Goal: Complete application form

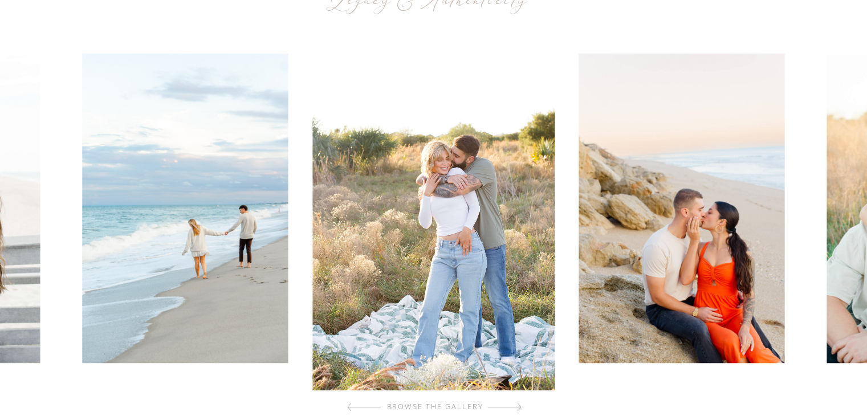
scroll to position [513, 0]
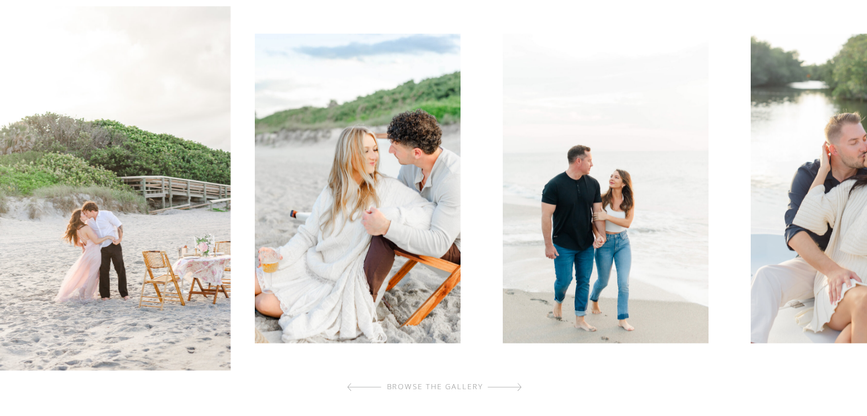
click at [299, 239] on img at bounding box center [357, 188] width 206 height 309
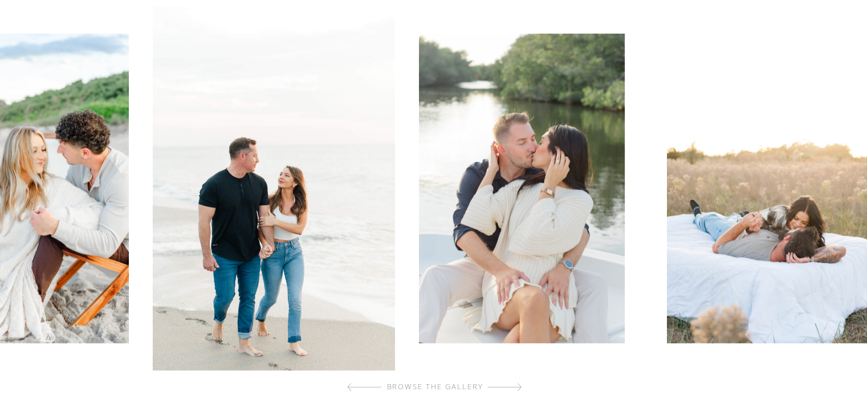
click at [438, 252] on img at bounding box center [522, 188] width 206 height 309
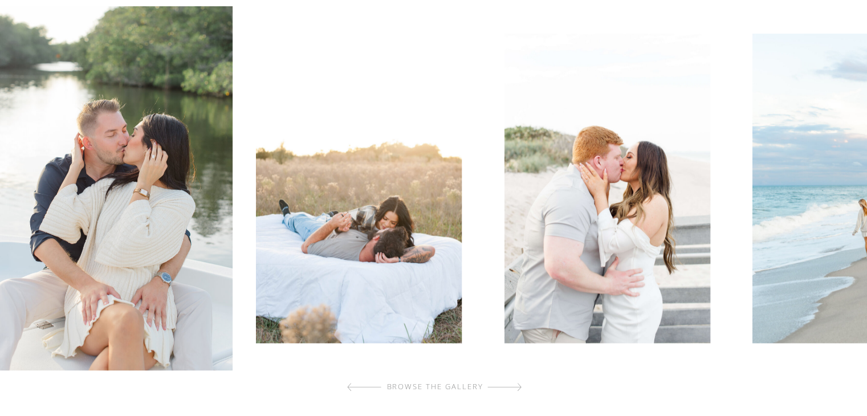
click at [339, 272] on img at bounding box center [359, 188] width 206 height 309
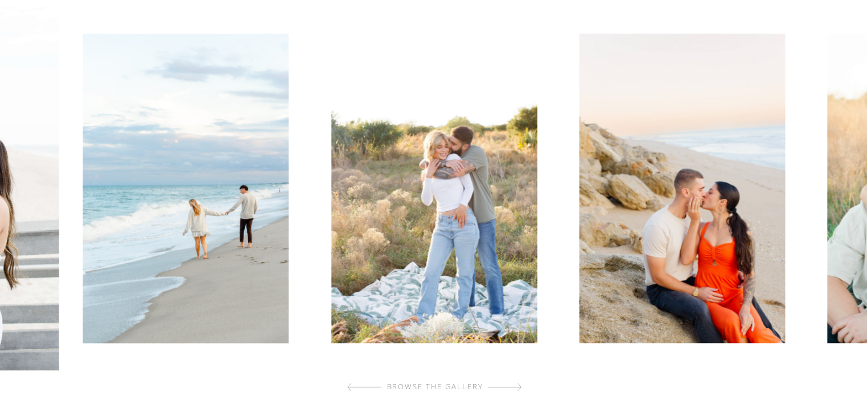
click at [290, 265] on div at bounding box center [433, 188] width 873 height 364
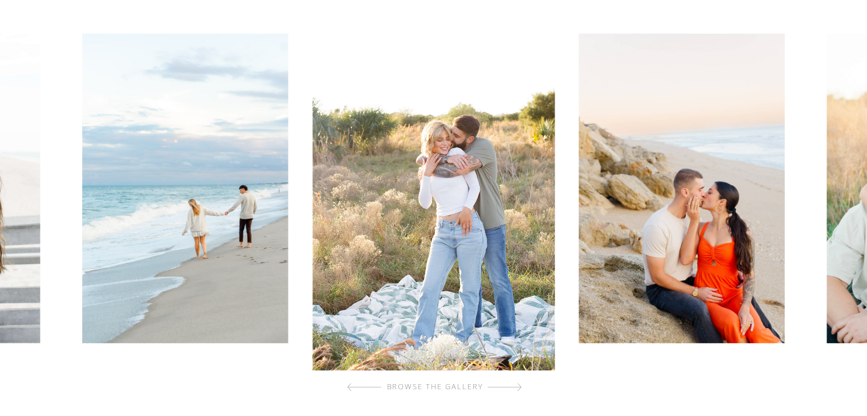
click at [433, 257] on img at bounding box center [433, 188] width 242 height 364
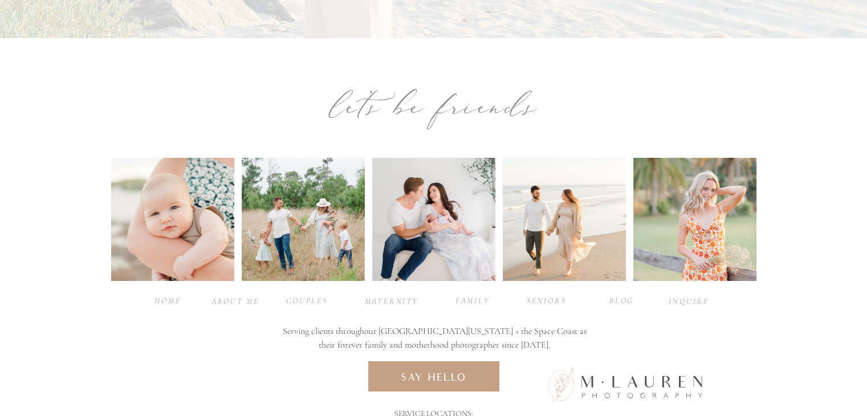
scroll to position [3888, 0]
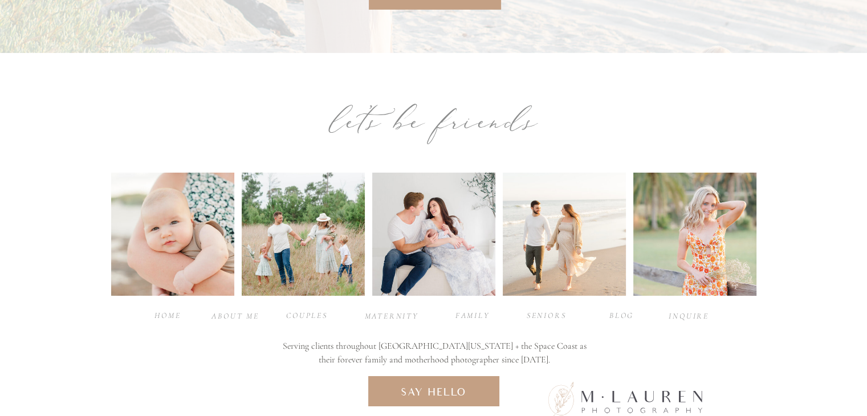
click at [296, 311] on div "Couples" at bounding box center [307, 314] width 46 height 11
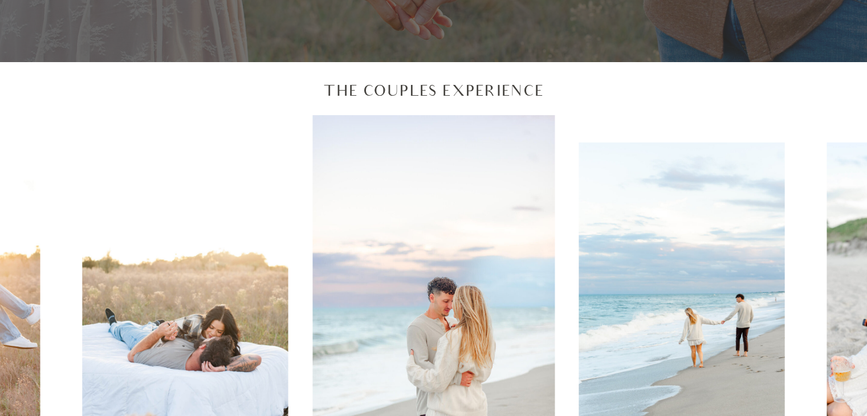
scroll to position [456, 0]
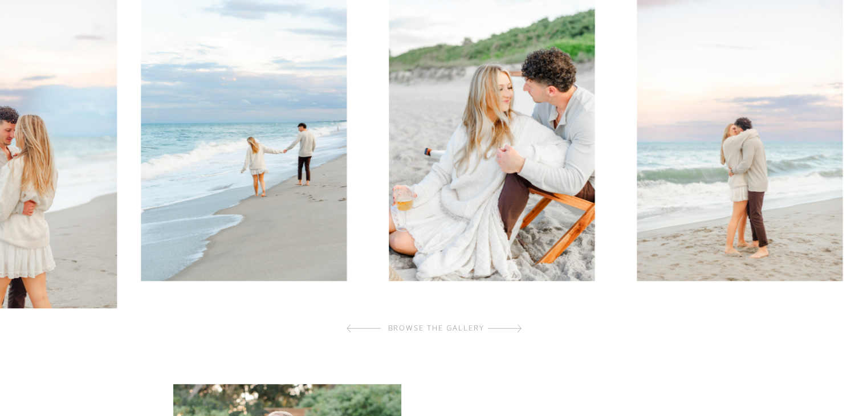
click at [228, 301] on div at bounding box center [312, 126] width 874 height 364
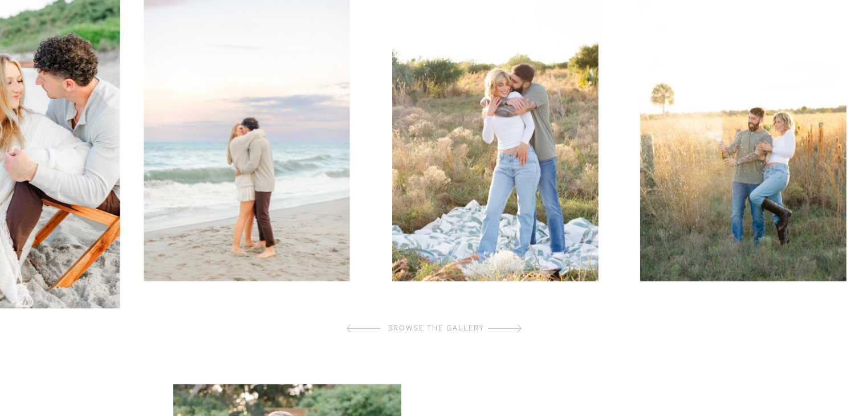
click at [160, 201] on img at bounding box center [247, 126] width 206 height 309
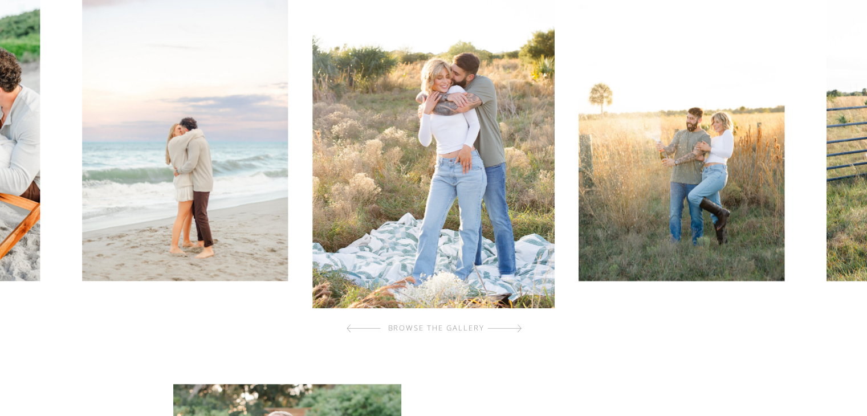
click at [578, 239] on img at bounding box center [681, 126] width 206 height 309
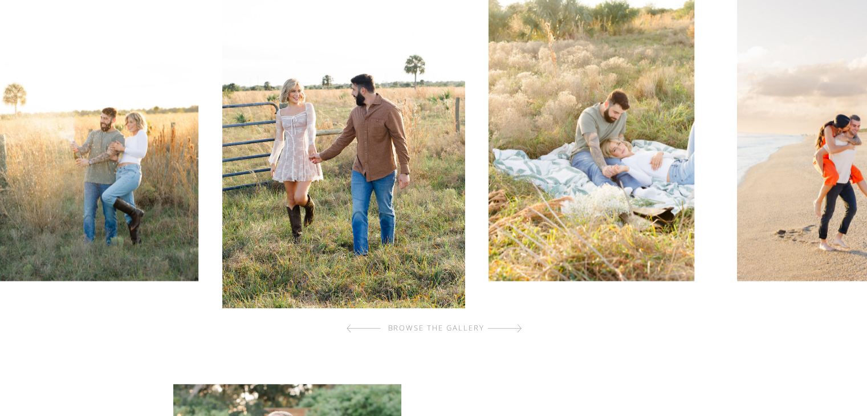
click at [665, 231] on div at bounding box center [434, 126] width 874 height 364
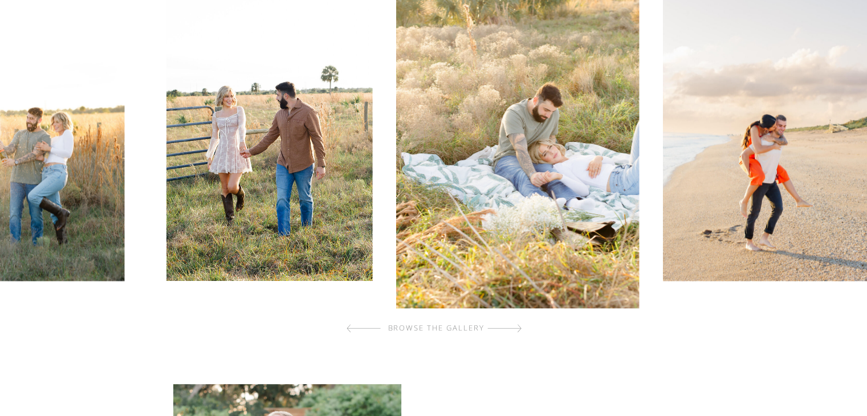
click at [397, 233] on img at bounding box center [518, 126] width 242 height 364
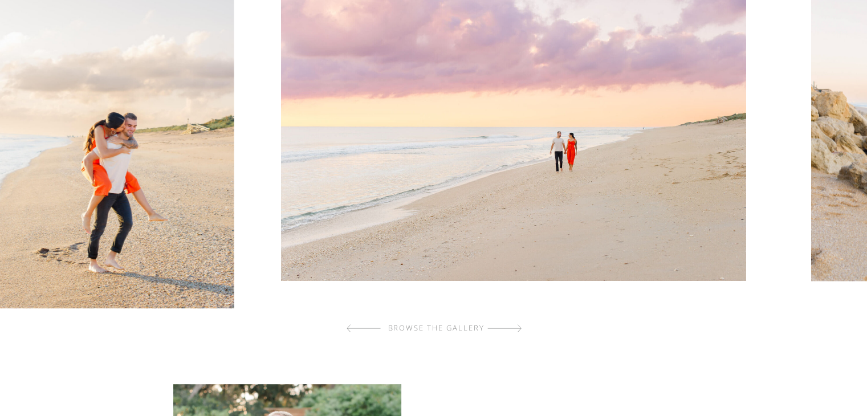
click at [369, 266] on img at bounding box center [513, 126] width 465 height 309
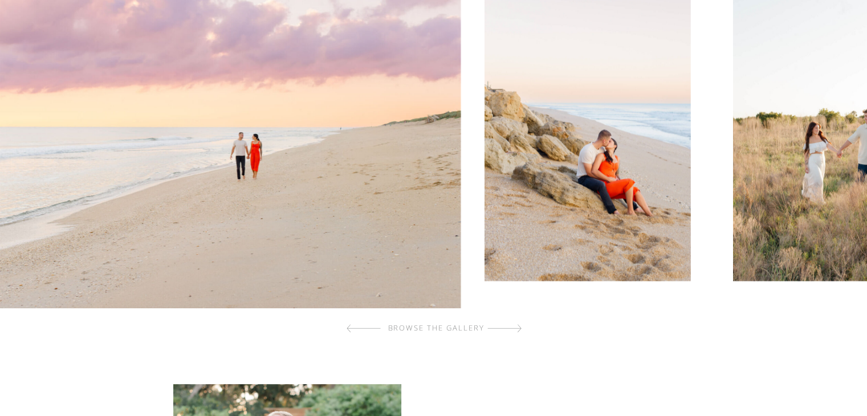
click at [484, 233] on img at bounding box center [587, 126] width 206 height 309
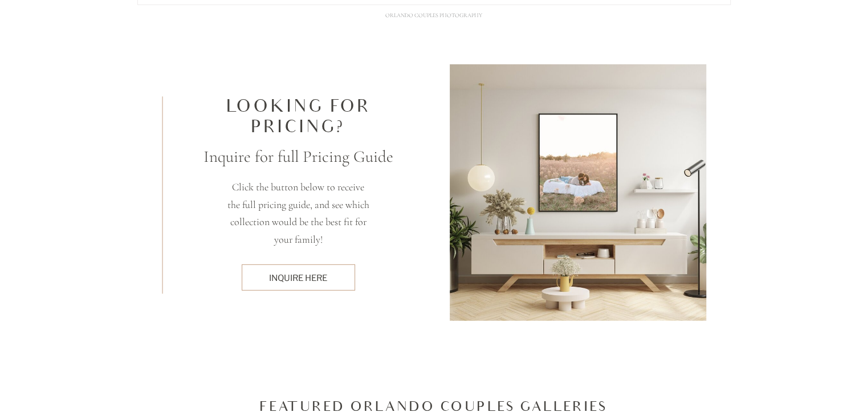
scroll to position [3362, 0]
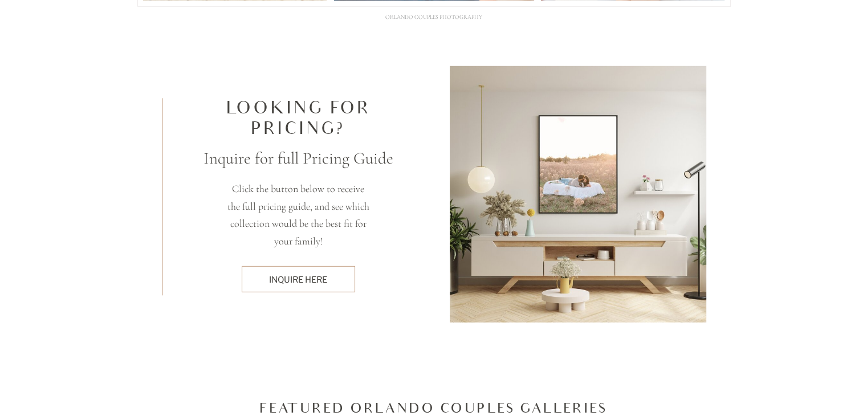
click at [309, 285] on div "inquire here" at bounding box center [297, 280] width 101 height 12
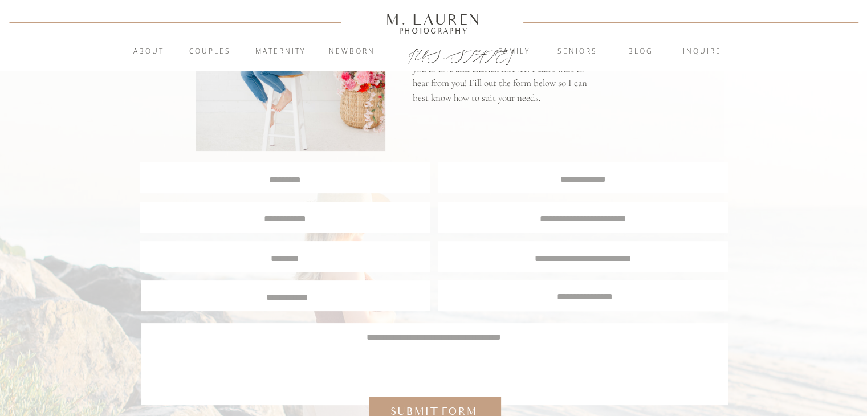
scroll to position [18, 0]
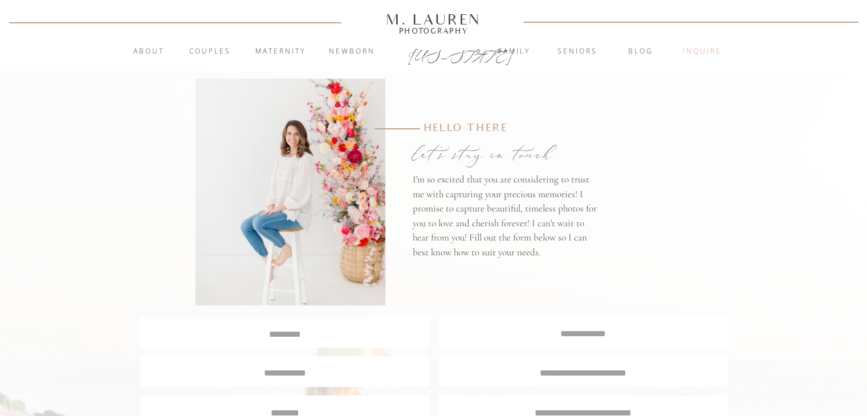
click at [707, 54] on nav "inquire" at bounding box center [702, 51] width 62 height 11
click at [152, 55] on nav "About" at bounding box center [149, 51] width 44 height 11
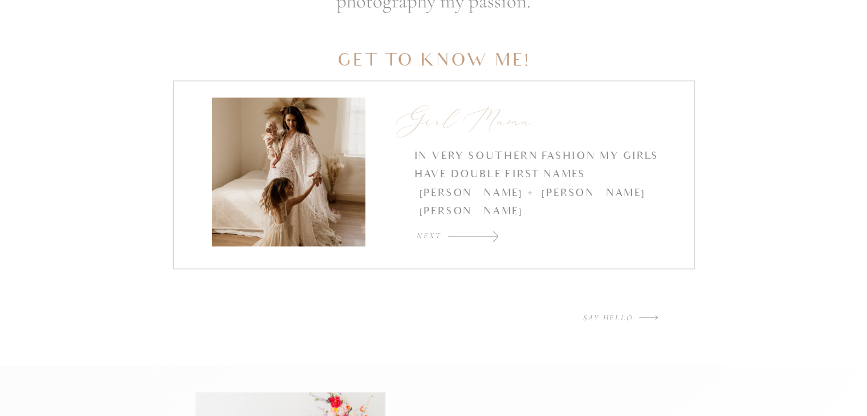
scroll to position [1710, 0]
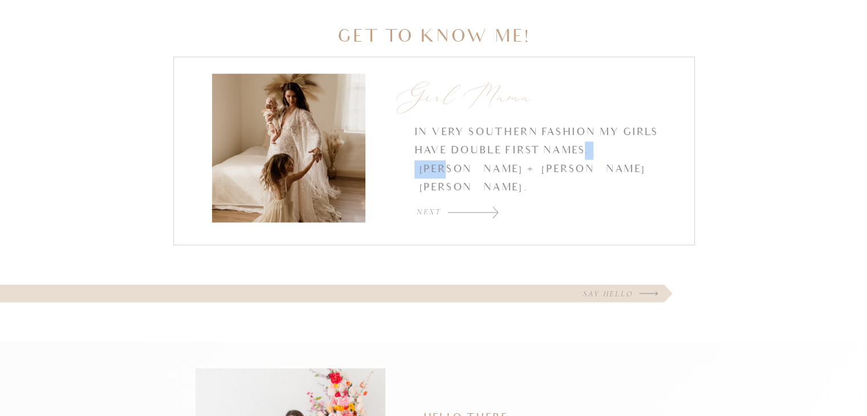
drag, startPoint x: 612, startPoint y: 158, endPoint x: 626, endPoint y: 160, distance: 14.3
click at [626, 160] on p "In very southern fashion my girls have double first names. Ella Grace + Sophia …" at bounding box center [541, 160] width 254 height 74
click at [628, 159] on p "In very southern fashion my girls have double first names. Ella Grace + Sophia …" at bounding box center [541, 160] width 254 height 74
drag, startPoint x: 585, startPoint y: 149, endPoint x: 565, endPoint y: 172, distance: 30.4
click at [565, 172] on p "In very southern fashion my girls have double first names. Ella Grace + Sophia …" at bounding box center [541, 160] width 254 height 74
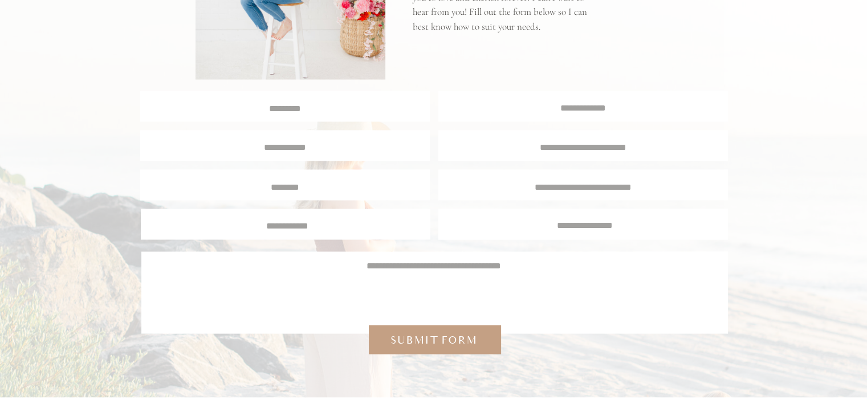
scroll to position [2223, 0]
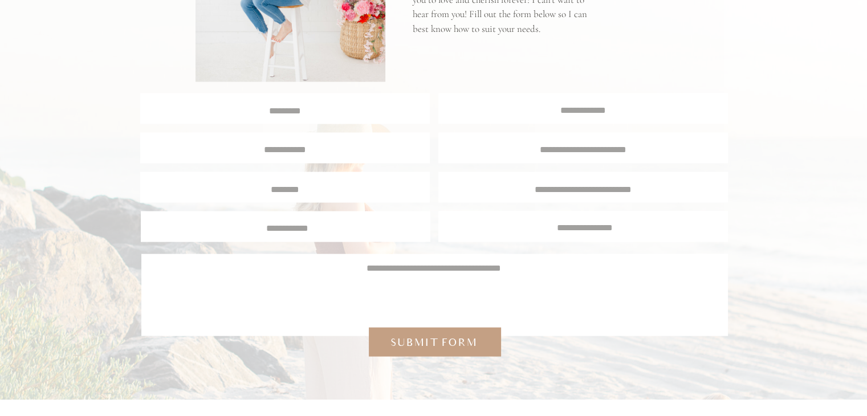
click at [345, 109] on textarea at bounding box center [285, 109] width 288 height 11
type textarea "******"
click at [558, 105] on textarea at bounding box center [583, 109] width 289 height 11
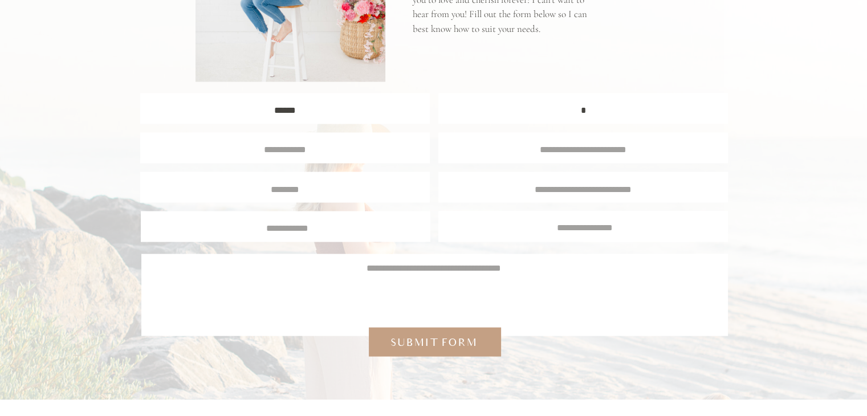
scroll to position [1, 0]
type textarea "**********"
click at [353, 139] on div at bounding box center [285, 148] width 290 height 31
click at [309, 156] on div at bounding box center [285, 148] width 290 height 31
click at [305, 151] on textarea at bounding box center [285, 148] width 270 height 10
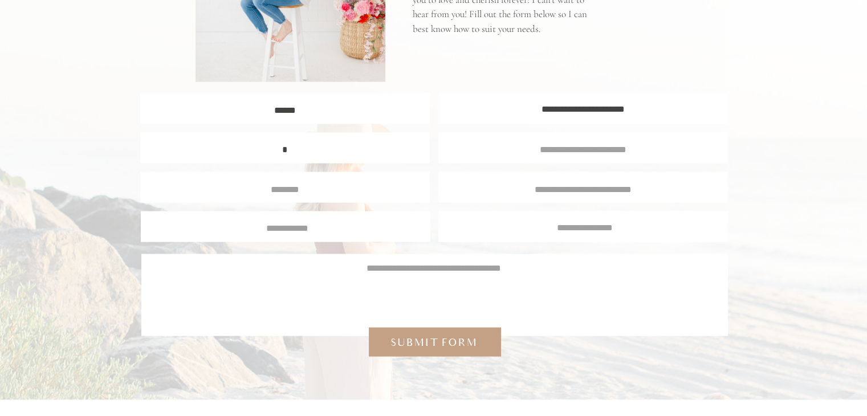
scroll to position [1, 0]
type textarea "**********"
click at [520, 157] on div at bounding box center [583, 148] width 290 height 31
click at [529, 150] on textarea at bounding box center [583, 148] width 268 height 10
type textarea "********"
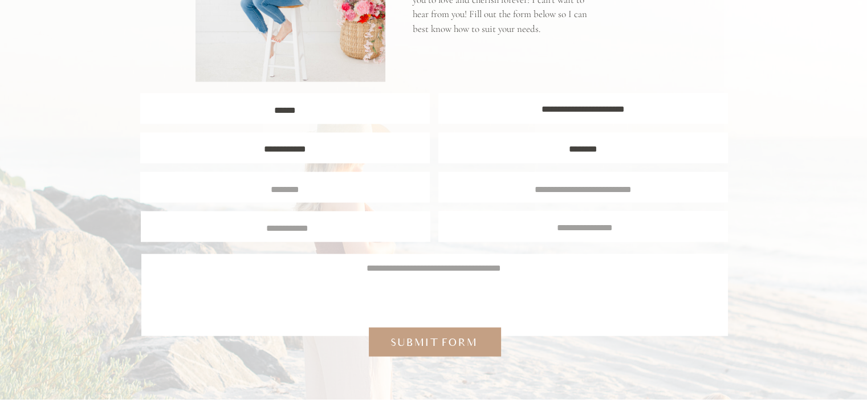
click at [343, 183] on textarea at bounding box center [285, 188] width 272 height 10
type textarea "**********"
click at [561, 191] on textarea at bounding box center [583, 188] width 272 height 10
type textarea "******"
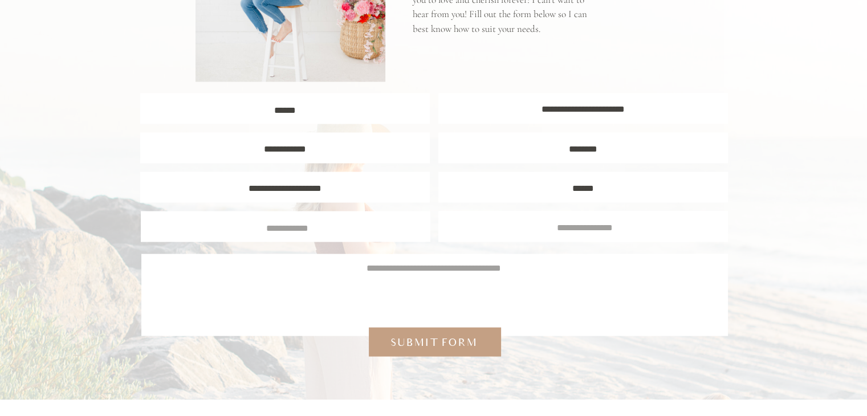
click at [346, 224] on textarea at bounding box center [288, 227] width 272 height 10
type textarea "**********"
click at [532, 227] on textarea at bounding box center [585, 226] width 272 height 10
type textarea "**********"
click at [512, 284] on textarea at bounding box center [433, 289] width 553 height 55
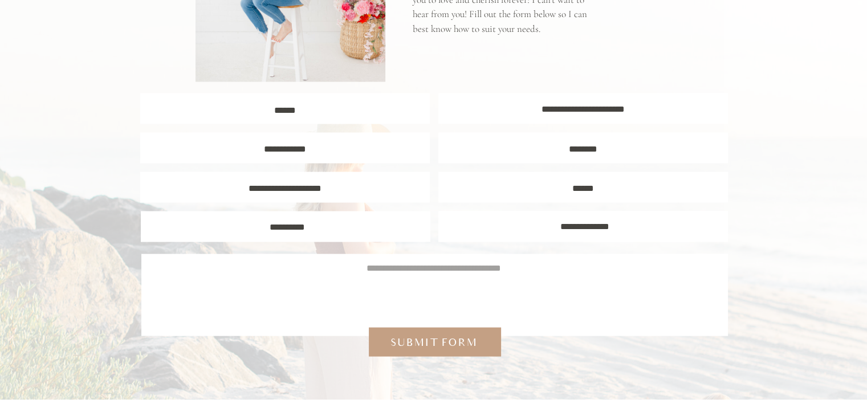
paste textarea "**********"
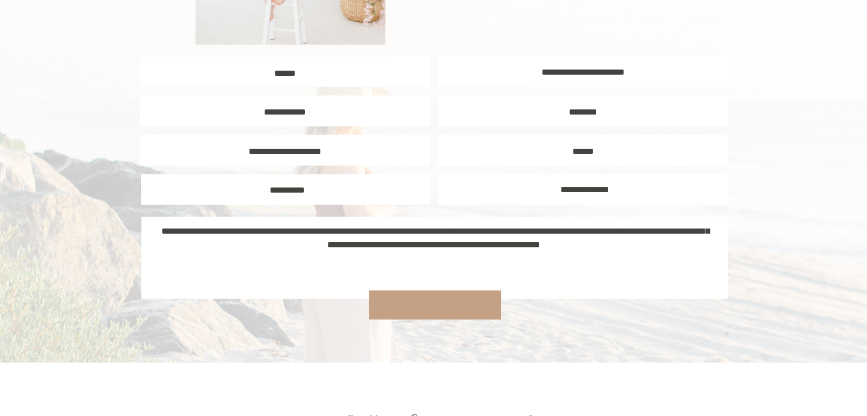
scroll to position [2280, 0]
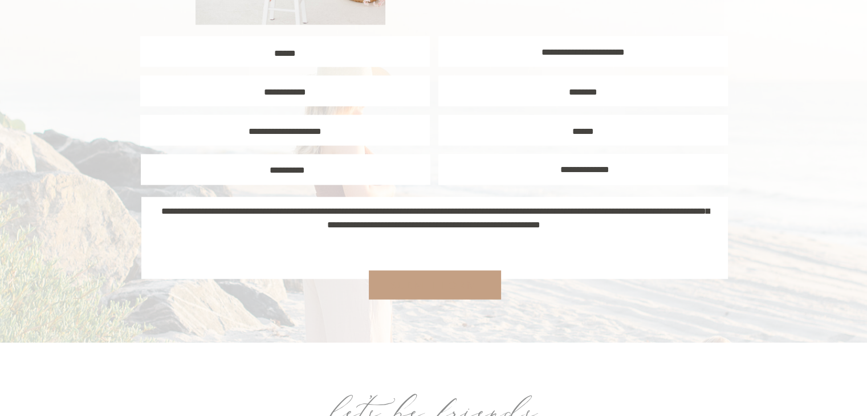
type textarea "**********"
click at [427, 283] on div "Submit form" at bounding box center [433, 285] width 97 height 15
